Goal: Information Seeking & Learning: Learn about a topic

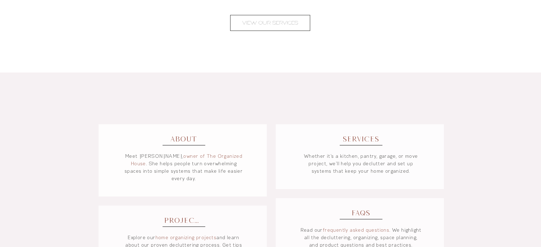
scroll to position [470, 0]
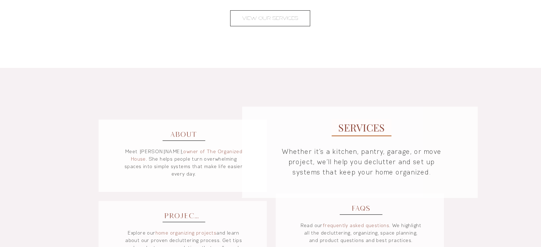
click at [359, 127] on span "SERVICES" at bounding box center [361, 127] width 46 height 14
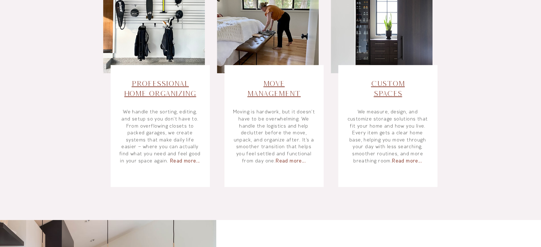
scroll to position [337, 0]
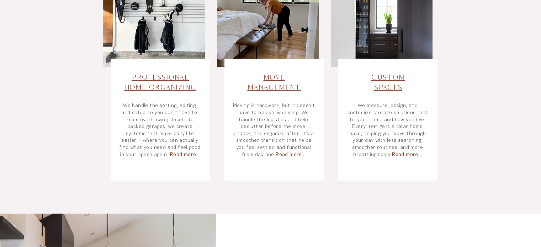
click at [158, 81] on h3 "Professional Home Organizing ​" at bounding box center [160, 87] width 84 height 30
click at [160, 74] on span "Professional Home Organizing" at bounding box center [160, 82] width 72 height 18
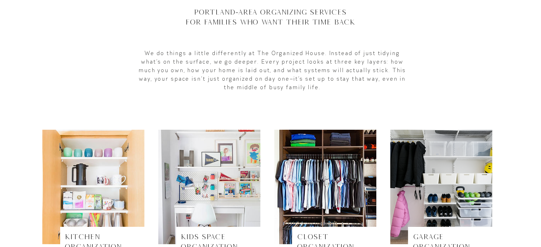
scroll to position [22, 0]
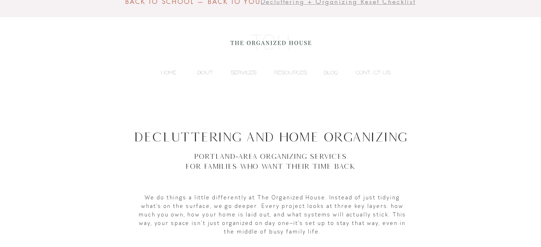
click at [239, 73] on p "SERVICES" at bounding box center [243, 72] width 33 height 11
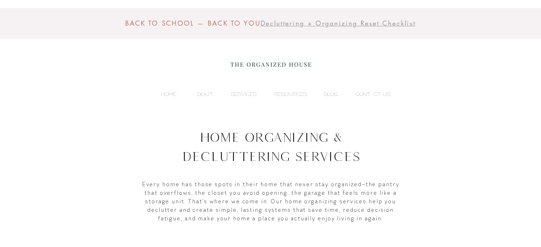
scroll to position [216, 0]
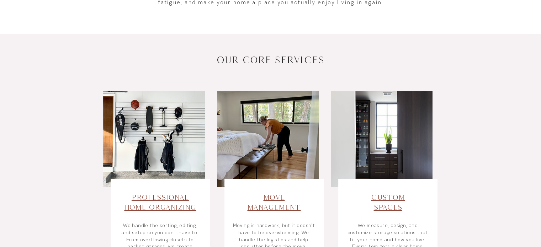
click at [285, 205] on span "Move Management​" at bounding box center [273, 202] width 53 height 18
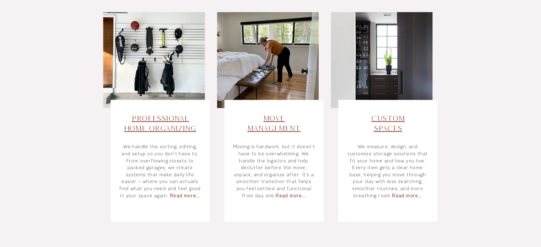
scroll to position [302, 0]
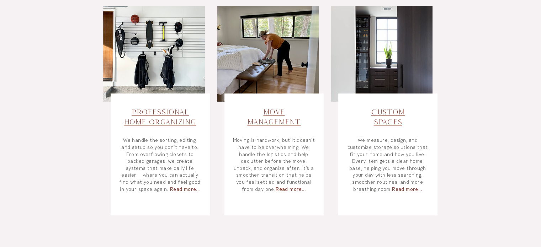
click at [409, 191] on span "Read more..." at bounding box center [407, 189] width 30 height 6
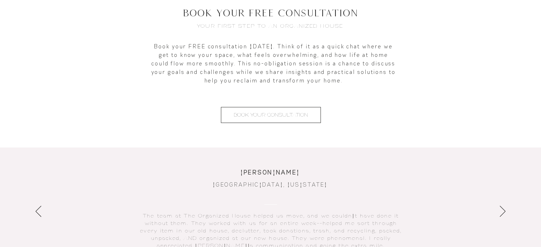
scroll to position [1070, 0]
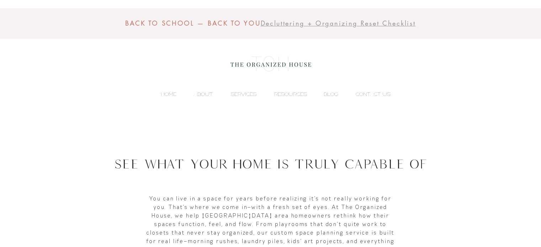
scroll to position [216, 0]
